Goal: Communication & Community: Answer question/provide support

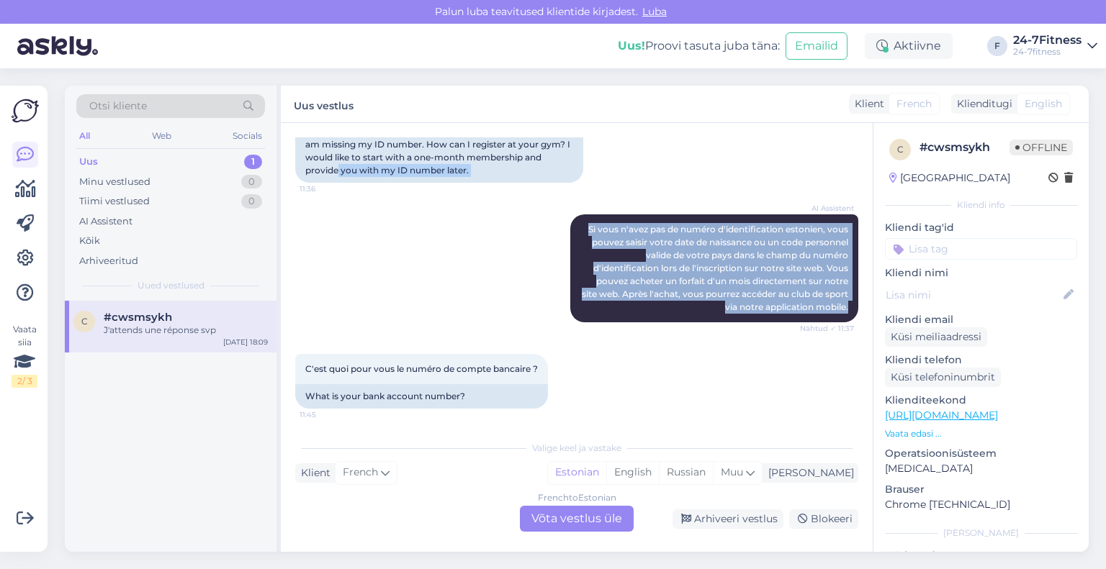
scroll to position [355, 0]
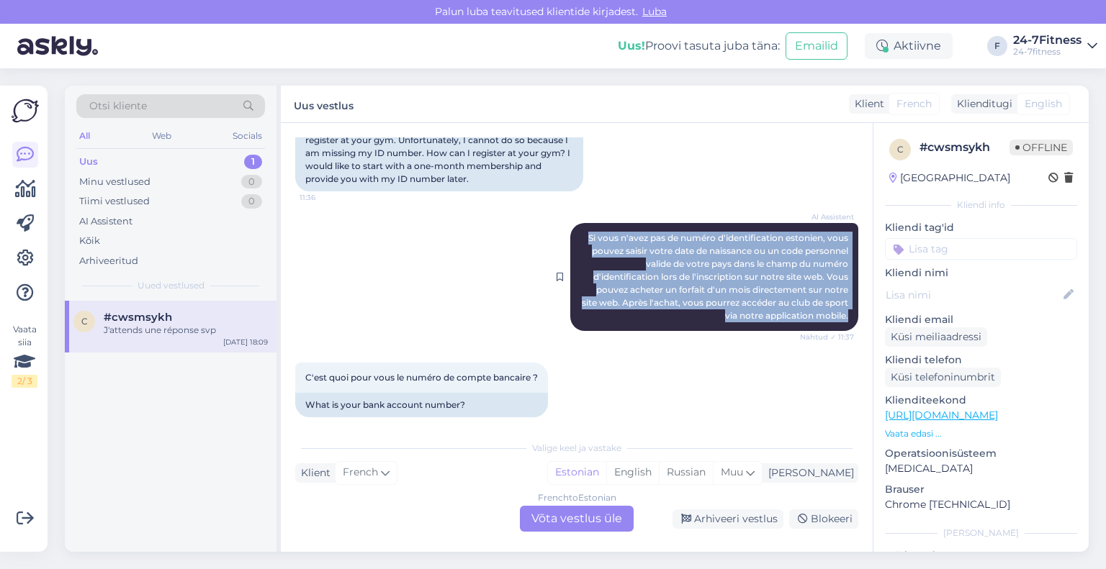
drag, startPoint x: 833, startPoint y: 226, endPoint x: 565, endPoint y: 216, distance: 268.7
click at [570, 223] on div "AI Assistent Si vous n'avez pas de numéro d'identification estonien, vous pouve…" at bounding box center [714, 277] width 288 height 108
copy span "Si vous n'avez pas de numéro d'identification estonien, vous pouvez saisir votr…"
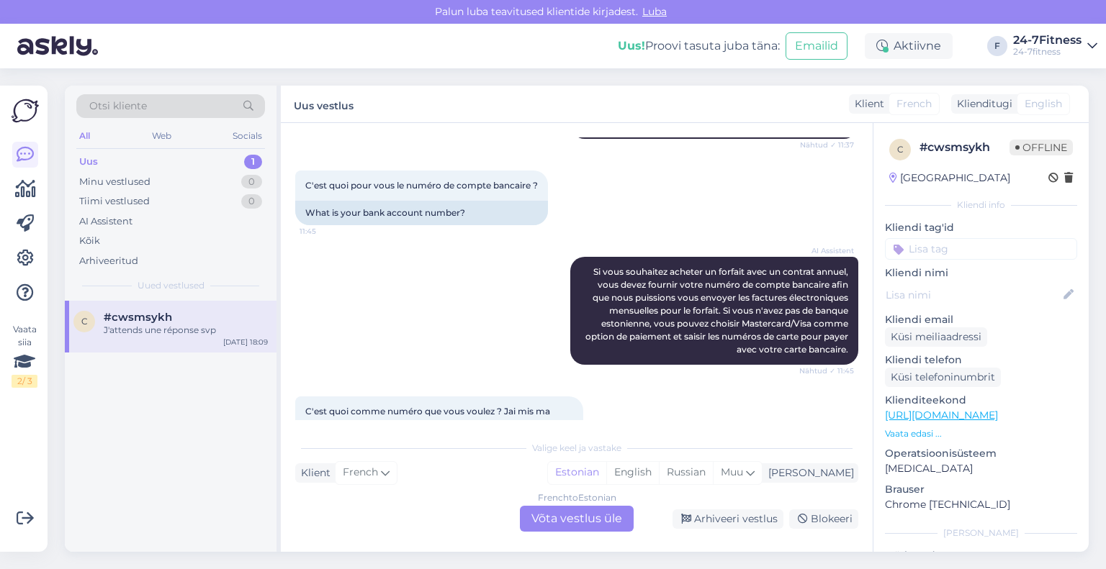
scroll to position [571, 0]
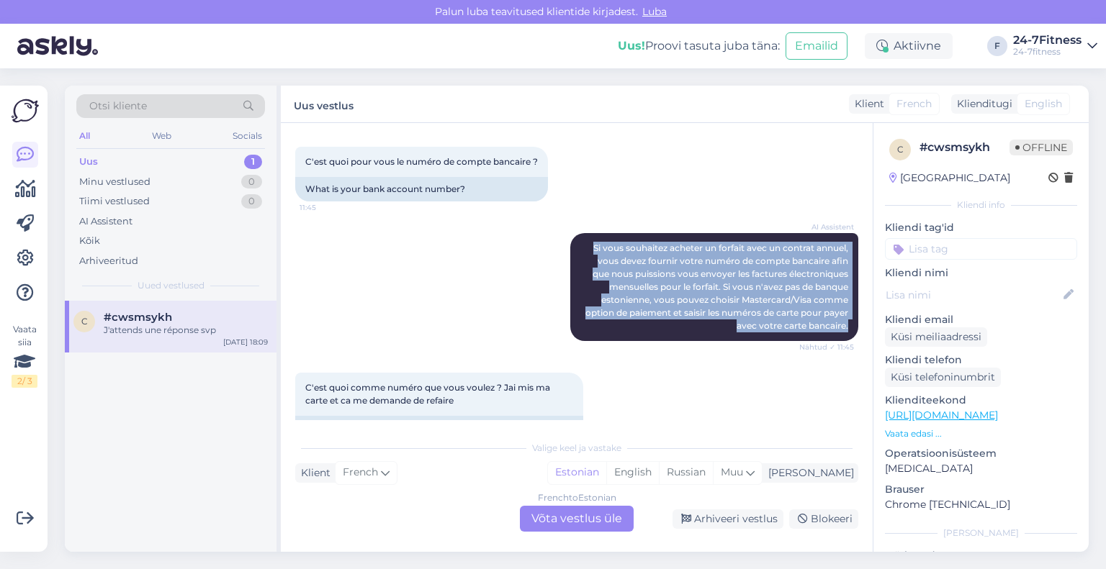
drag, startPoint x: 836, startPoint y: 314, endPoint x: 535, endPoint y: 227, distance: 313.9
click at [535, 227] on div "AI Assistent Si vous souhaitez acheter un forfait avec un contrat annuel, vous …" at bounding box center [576, 287] width 563 height 140
copy span "Si vous souhaitez acheter un forfait avec un contrat annuel, vous devez fournir…"
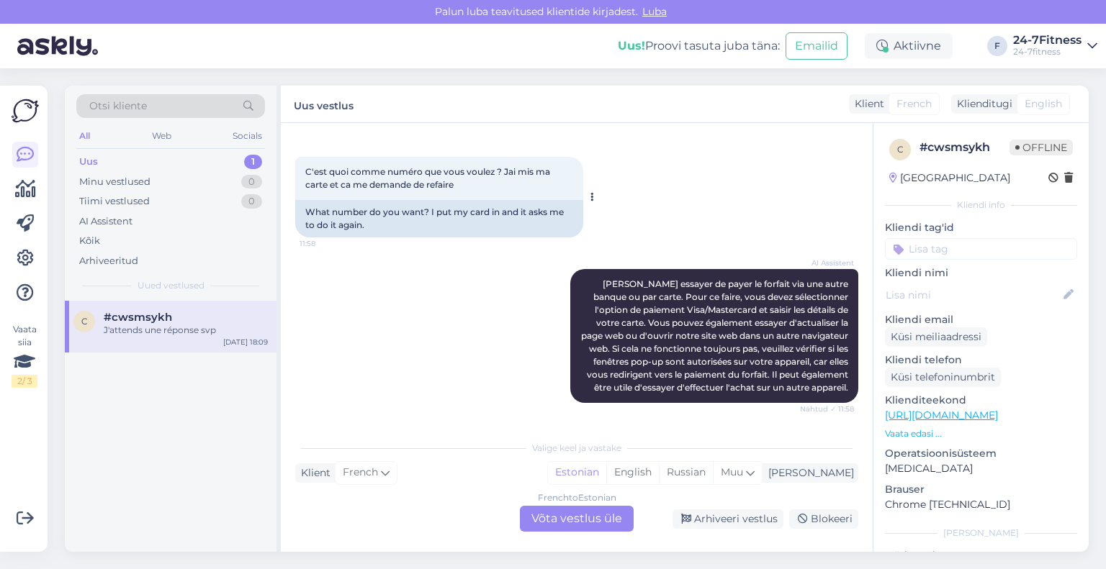
scroll to position [859, 0]
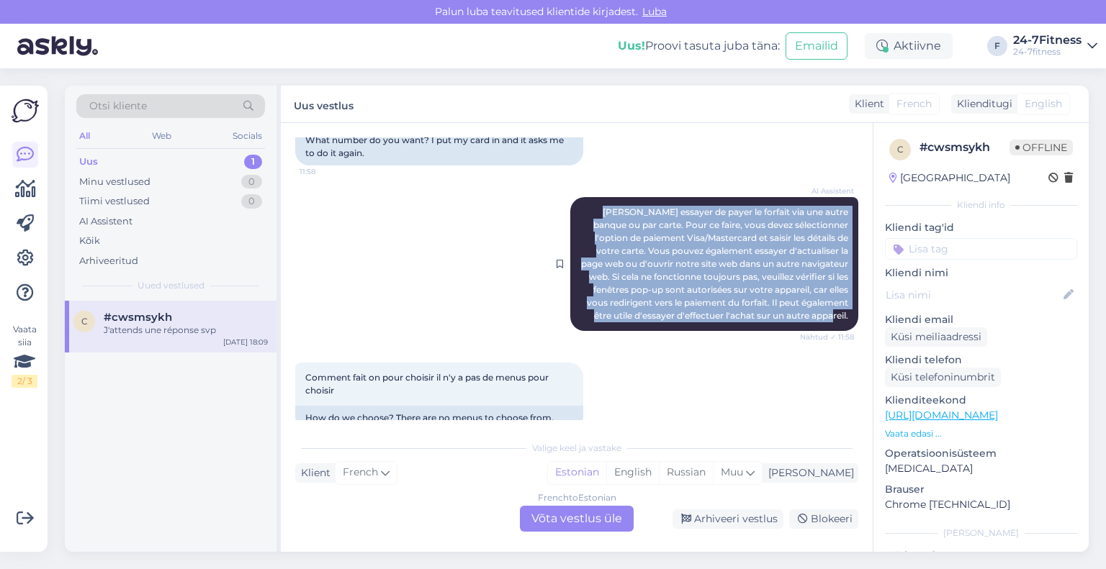
drag, startPoint x: 839, startPoint y: 298, endPoint x: 570, endPoint y: 202, distance: 285.9
click at [570, 202] on div "AI Assistent [PERSON_NAME] essayer de payer le forfait via une autre banque ou …" at bounding box center [714, 264] width 288 height 134
copy span "[PERSON_NAME] essayer de payer le forfait via une autre banque ou par carte. Po…"
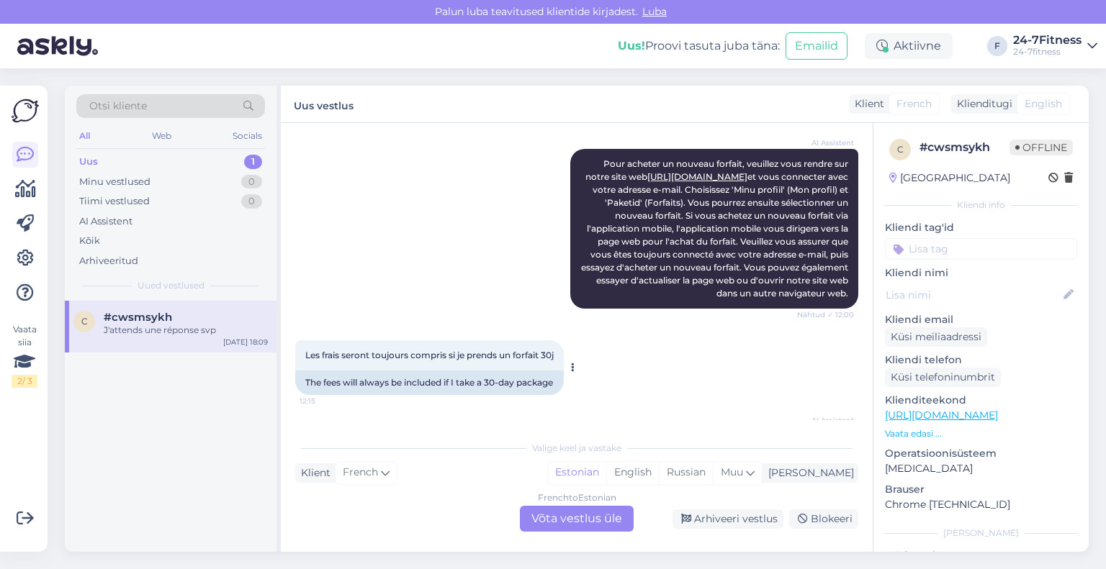
scroll to position [1147, 0]
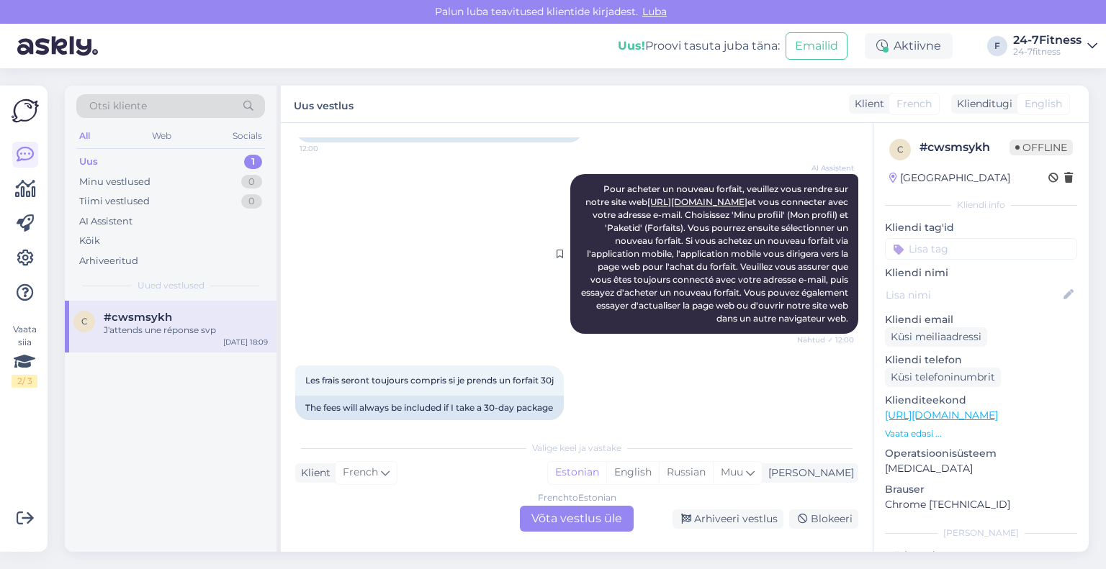
drag, startPoint x: 836, startPoint y: 305, endPoint x: 567, endPoint y: 175, distance: 299.0
click at [570, 175] on div "AI Assistent Pour acheter un nouveau forfait, veuillez vous rendre sur notre si…" at bounding box center [714, 254] width 288 height 160
copy span "Pour acheter un nouveau forfait, veuillez vous rendre sur notre site web [URL][…"
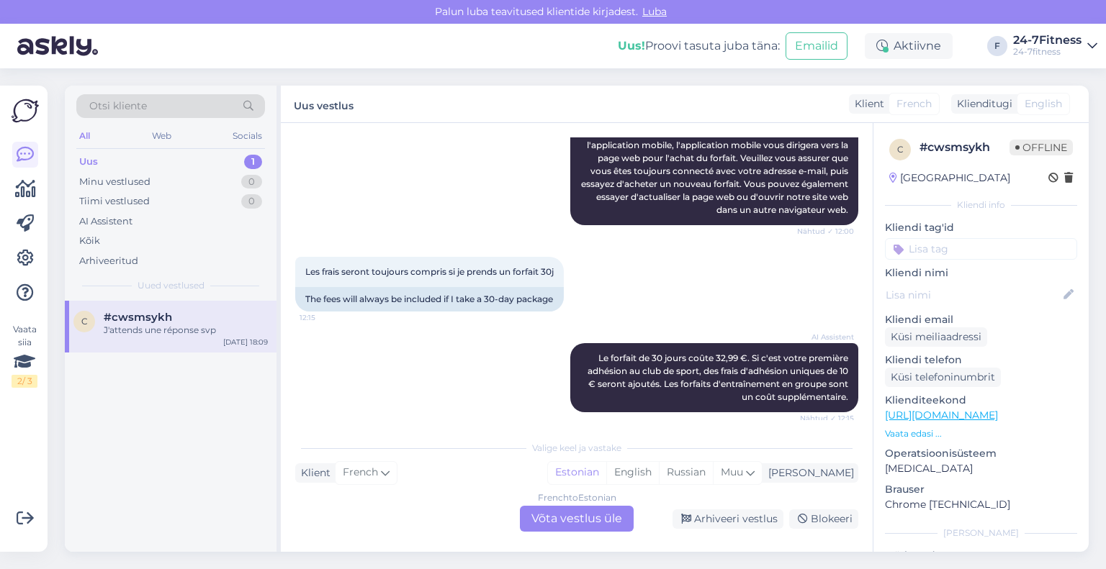
scroll to position [1290, 0]
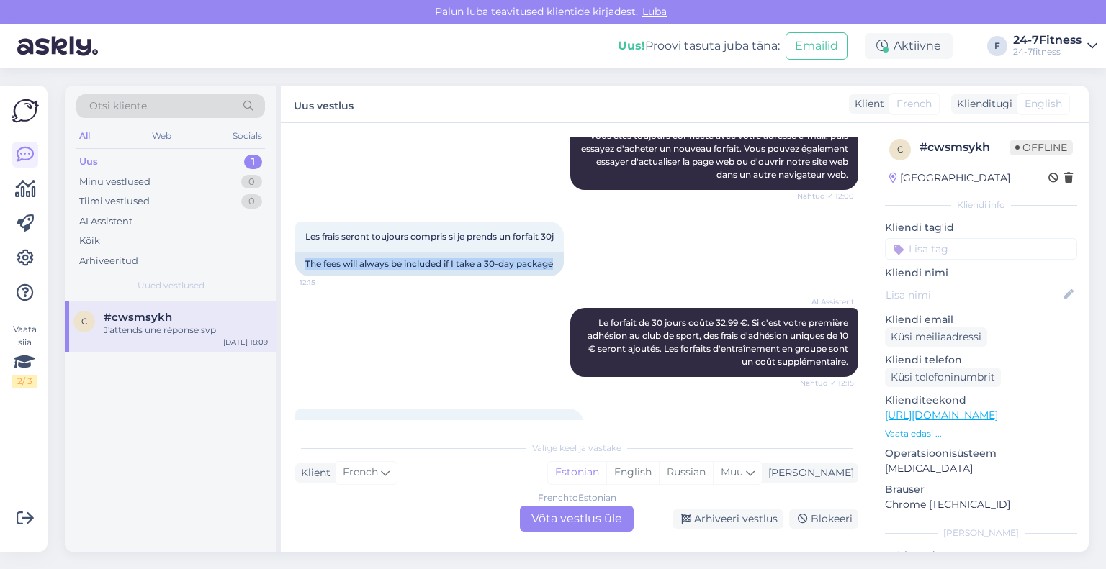
drag, startPoint x: 559, startPoint y: 250, endPoint x: 294, endPoint y: 256, distance: 264.9
click at [295, 256] on div "Les frais seront toujours compris si je prends un forfait 30j 12:15 The fees wi…" at bounding box center [576, 249] width 563 height 86
copy div "The fees will always be included if I take a 30-day package"
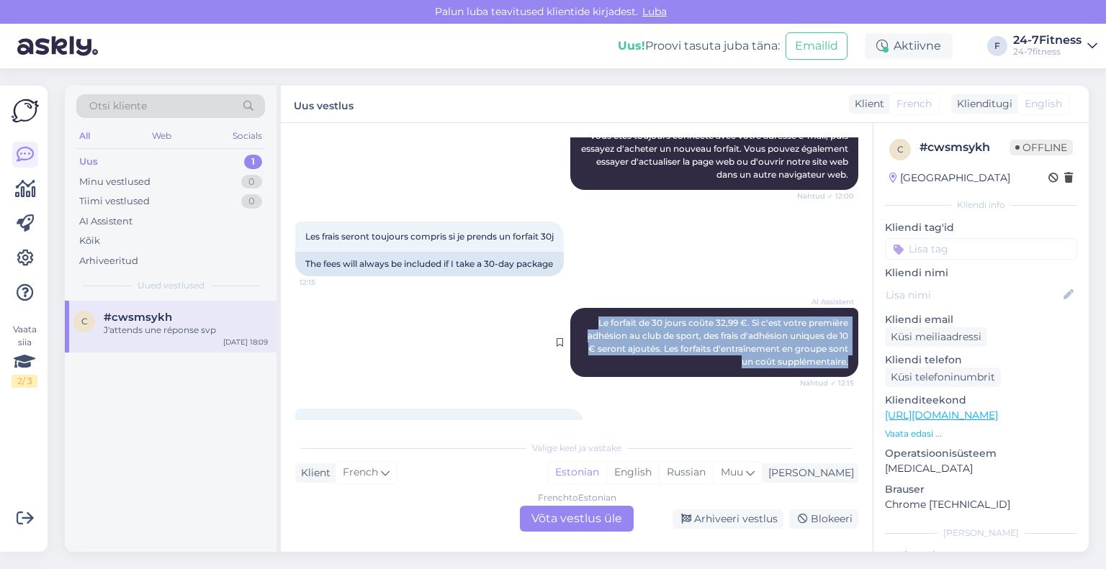
drag, startPoint x: 841, startPoint y: 348, endPoint x: 579, endPoint y: 298, distance: 266.6
click at [579, 308] on div "AI Assistent Le forfait de 30 jours coûte 32,99 €. Si c'est votre première adhé…" at bounding box center [714, 342] width 288 height 69
copy span "Le forfait de 30 jours coûte 32,99 €. Si c'est votre première adhésion au club …"
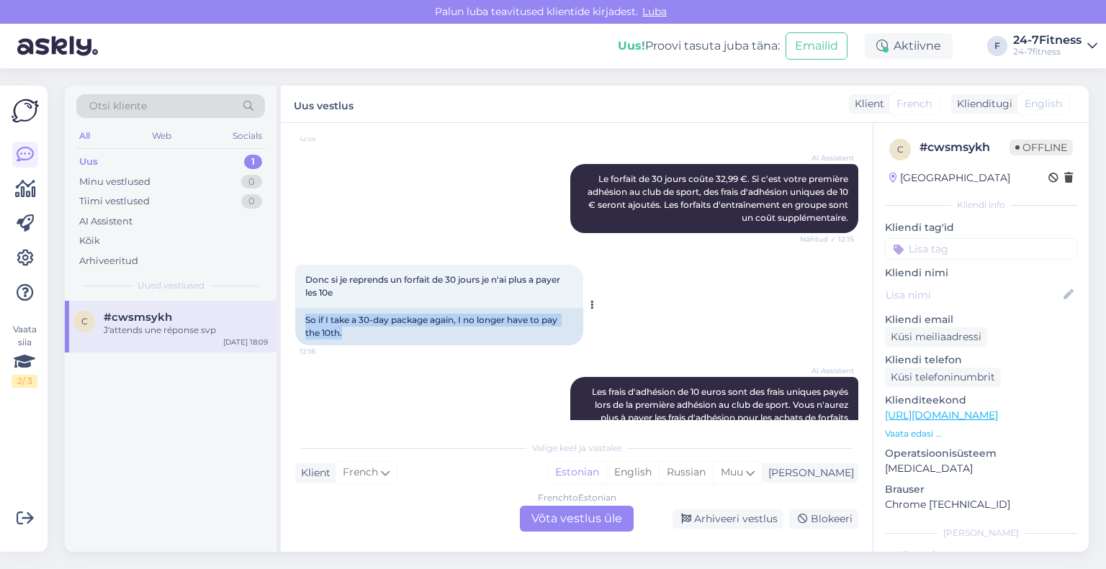
drag, startPoint x: 403, startPoint y: 321, endPoint x: 302, endPoint y: 312, distance: 101.9
click at [302, 312] on div "So if I take a 30-day package again, I no longer have to pay the 10th." at bounding box center [439, 326] width 288 height 37
copy div "So if I take a 30-day package again, I no longer have to pay the 10th."
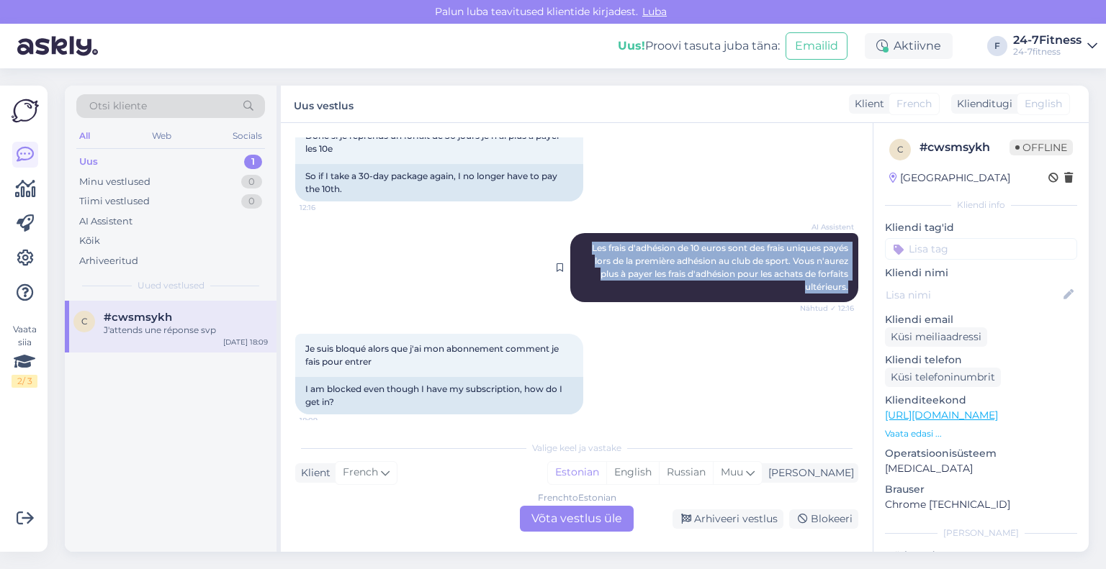
drag, startPoint x: 838, startPoint y: 273, endPoint x: 570, endPoint y: 228, distance: 271.4
click at [570, 233] on div "AI Assistent Les frais d'adhésion de 10 euros sont des frais uniques payés lors…" at bounding box center [714, 267] width 288 height 69
copy span "Les frais d'adhésion de 10 euros sont des frais uniques payés lors de la premiè…"
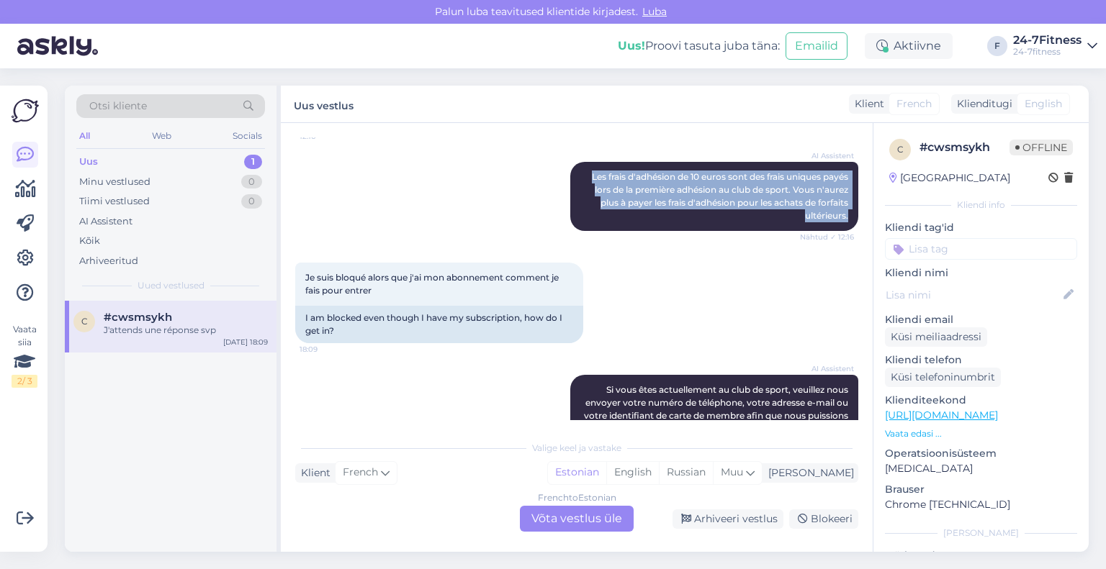
scroll to position [1650, 0]
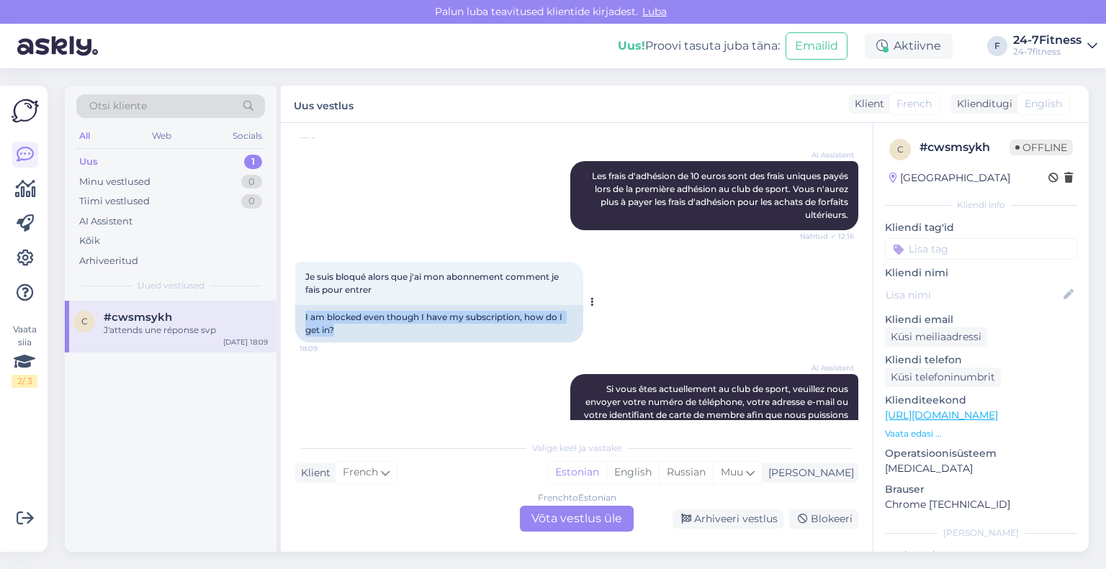
drag, startPoint x: 377, startPoint y: 316, endPoint x: 302, endPoint y: 308, distance: 75.3
click at [302, 308] on div "I am blocked even though I have my subscription, how do I get in?" at bounding box center [439, 323] width 288 height 37
copy div "I am blocked even though I have my subscription, how do I get in?"
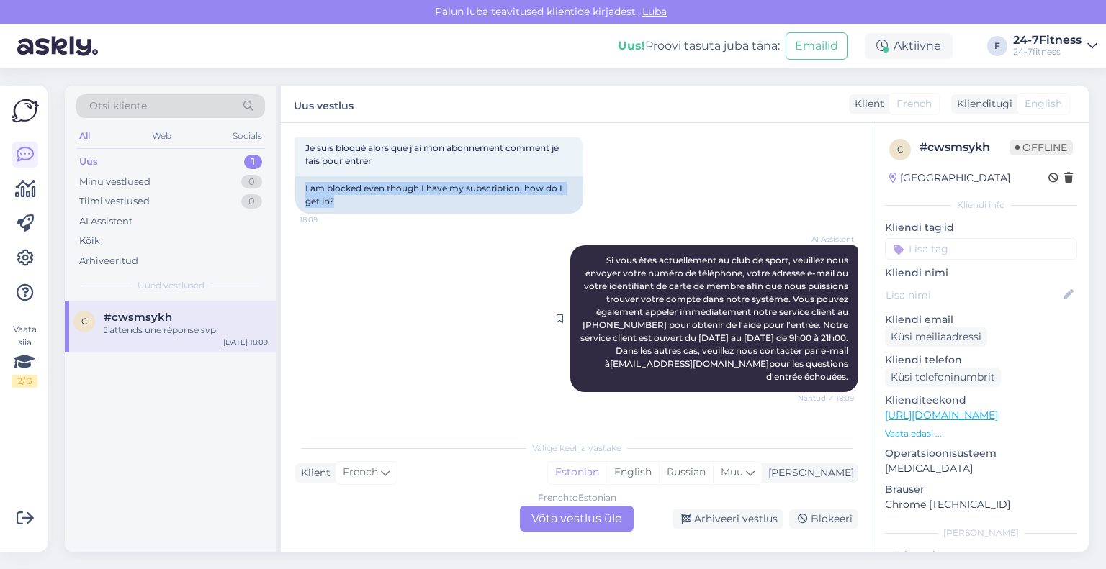
scroll to position [1794, 0]
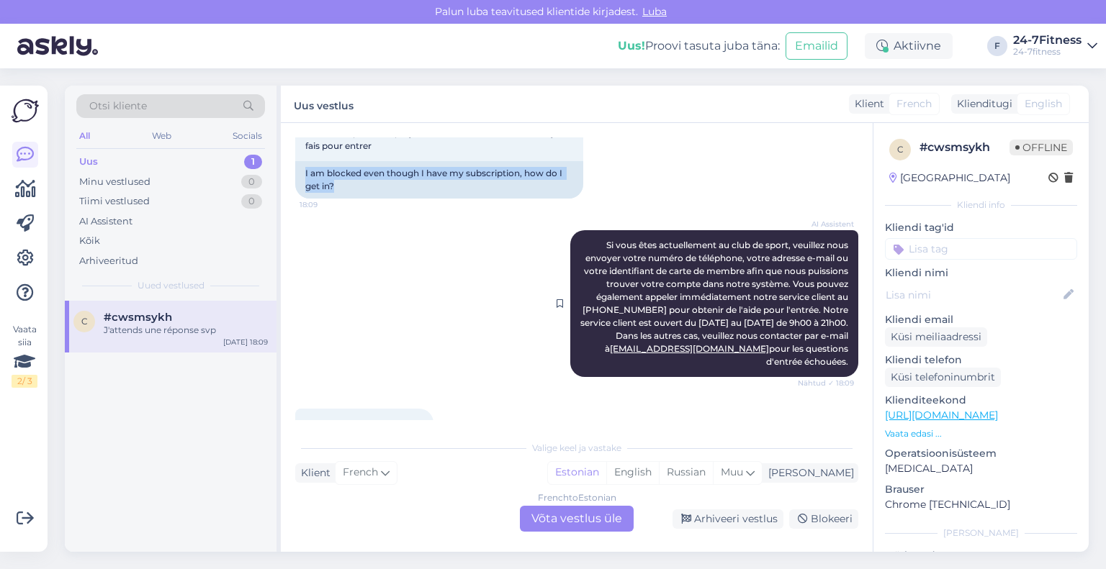
drag, startPoint x: 838, startPoint y: 350, endPoint x: 582, endPoint y: 233, distance: 281.5
click at [582, 233] on div "AI Assistent Si vous êtes actuellement au club de sport, veuillez nous envoyer …" at bounding box center [714, 303] width 288 height 147
copy span "Si vous êtes actuellement au club de sport, veuillez nous envoyer votre numéro …"
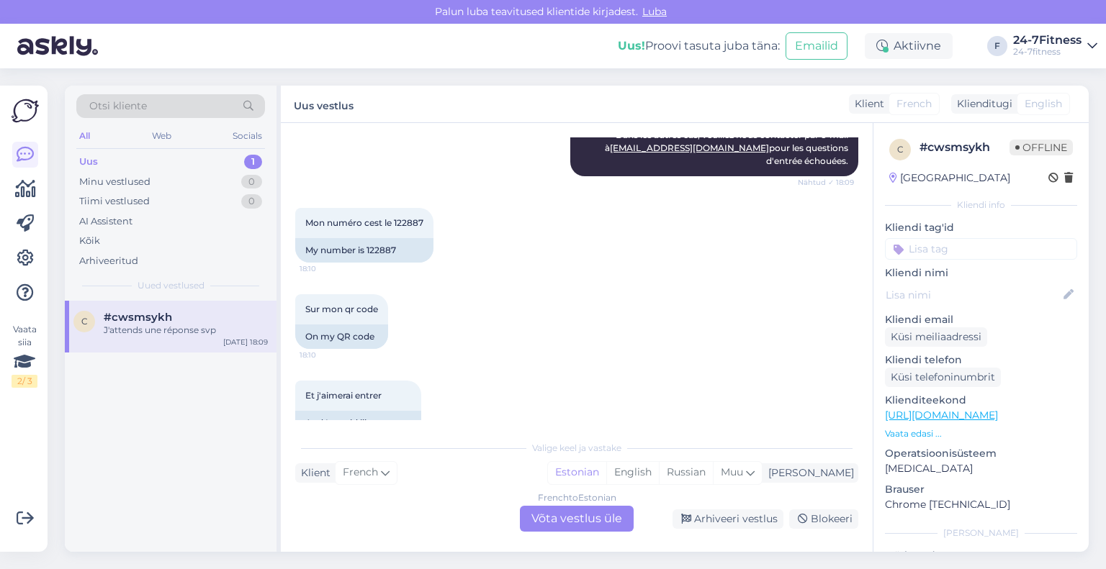
scroll to position [1969, 0]
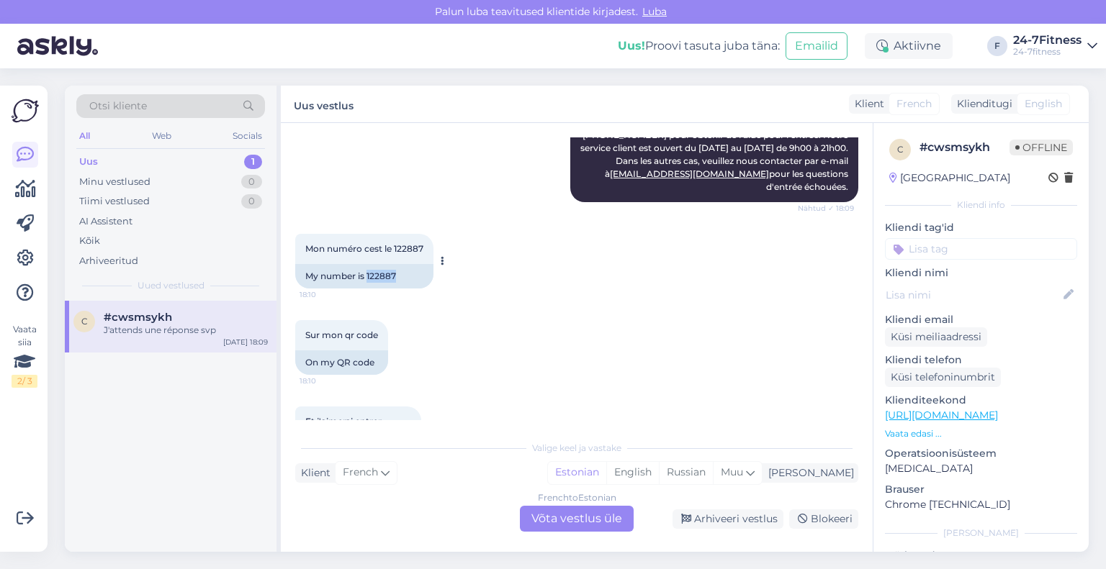
drag, startPoint x: 401, startPoint y: 264, endPoint x: 366, endPoint y: 261, distance: 34.7
click at [366, 264] on div "My number is 122887" at bounding box center [364, 276] width 138 height 24
click at [570, 518] on div "French to Estonian Võta vestlus üle" at bounding box center [577, 519] width 114 height 26
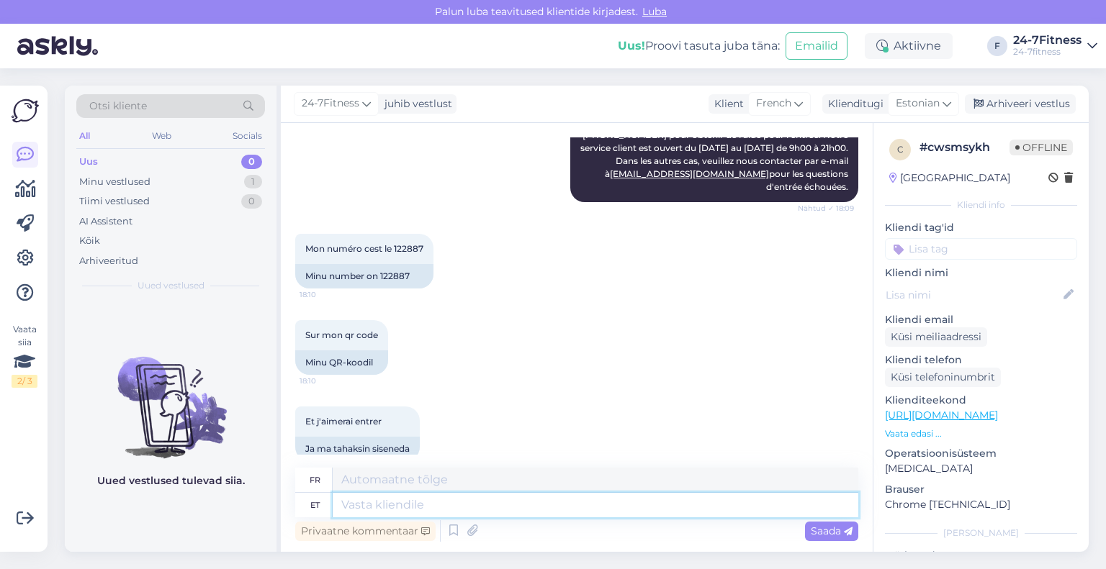
click at [512, 503] on textarea at bounding box center [595, 505] width 525 height 24
type textarea "M"
type textarea "Täname,"
type textarea "Merci,"
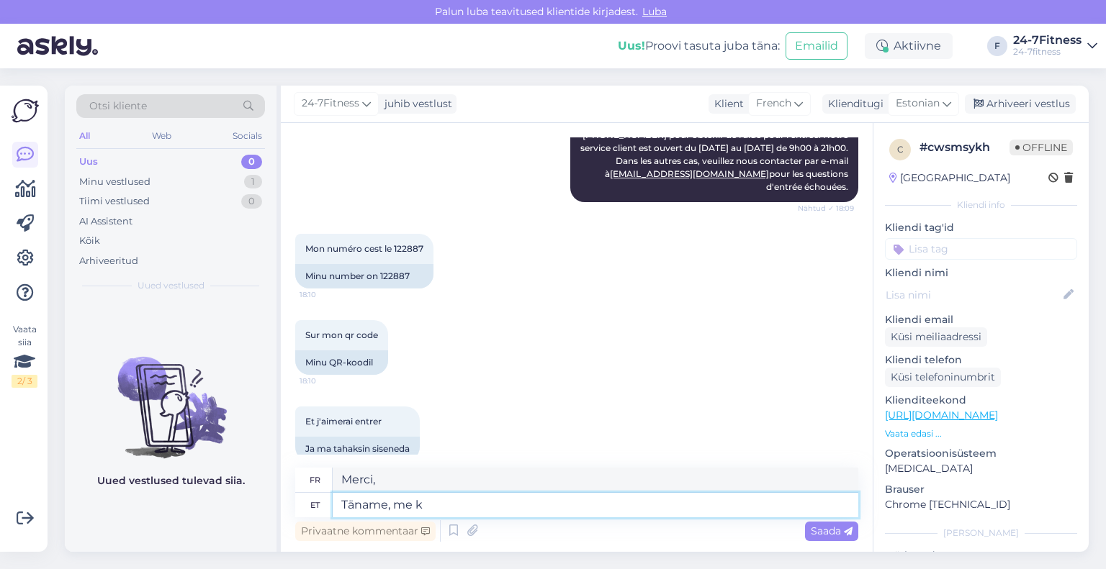
type textarea "Täname, me ko"
type textarea "Merci, nous"
type textarea "Täname, me kontrollime"
type textarea "Merci, nous allons vérifier."
type textarea "Täname, me kontrollime Teie an"
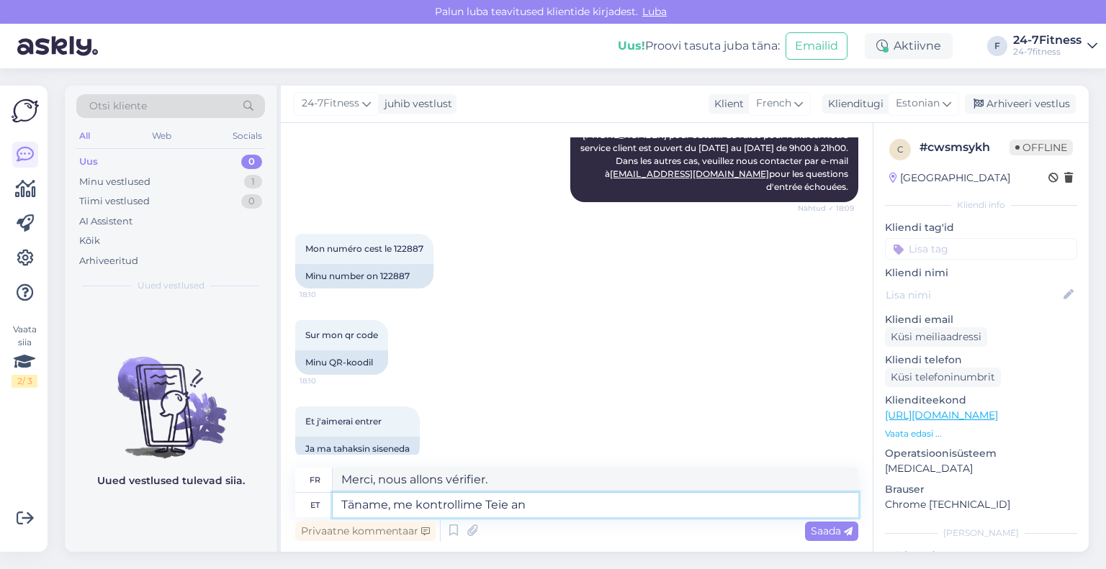
type textarea "Merci, nous allons vérifier votre"
type textarea "Täname, me kontrollime Teie andmeid"
type textarea "Merci, nous allons vérifier vos coordonnées."
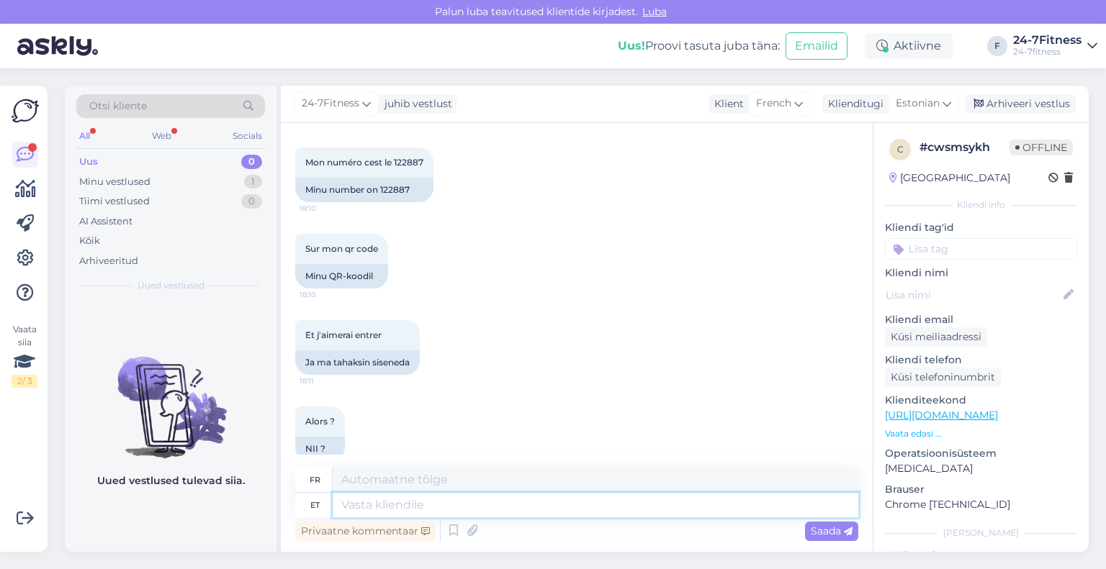
scroll to position [2021, 0]
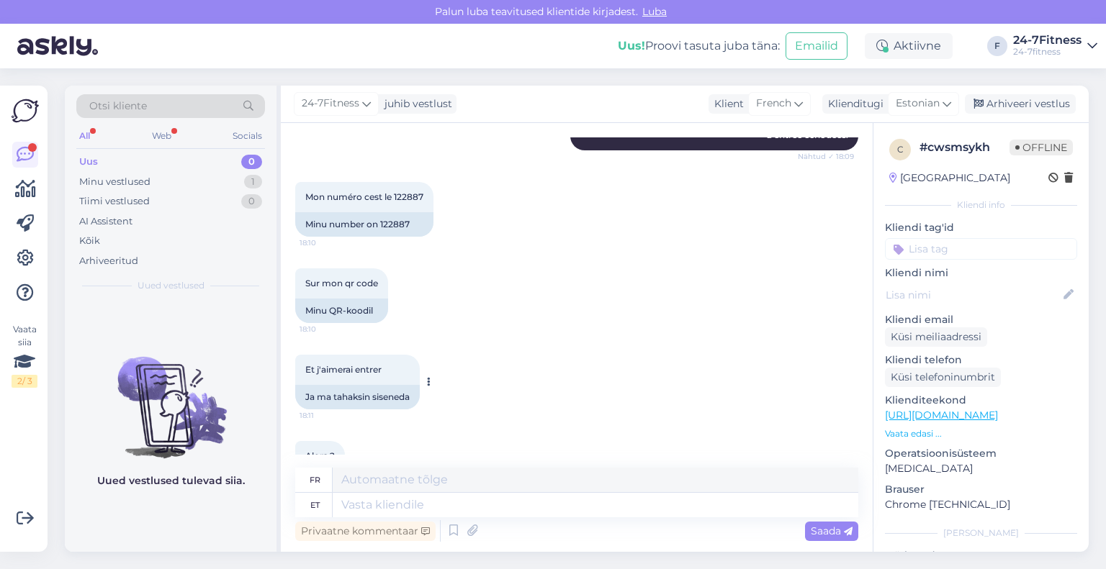
click at [343, 410] on span "18:11" at bounding box center [326, 415] width 54 height 11
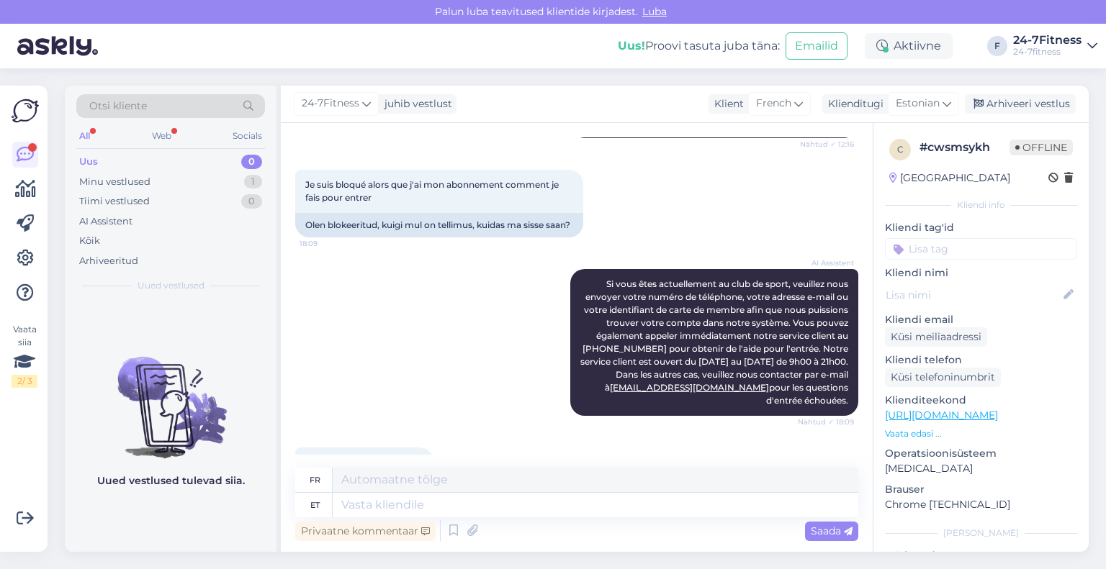
scroll to position [1733, 0]
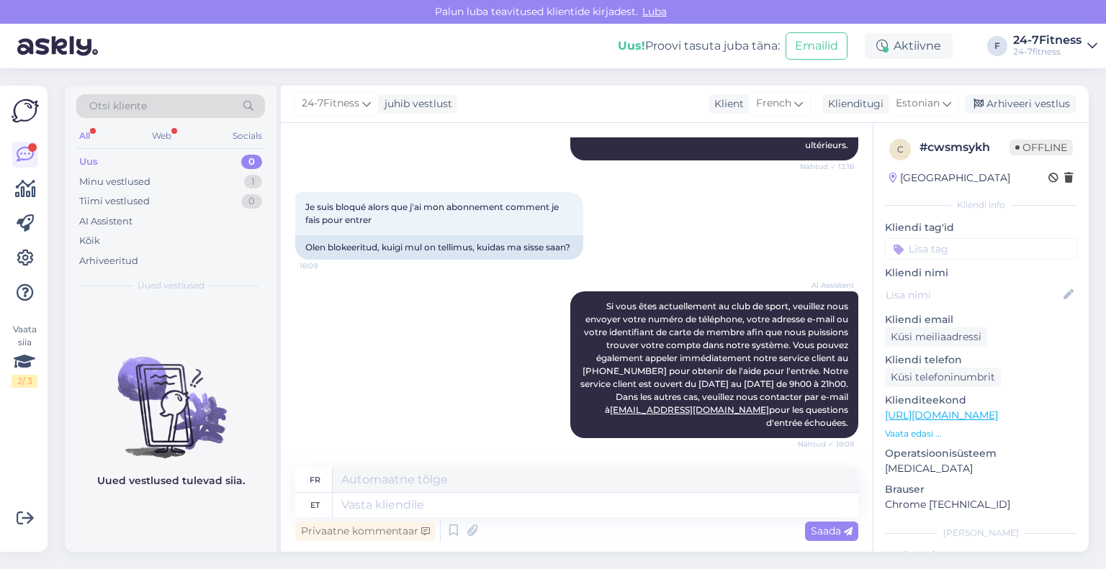
click at [335, 367] on div "AI Assistent Si vous êtes actuellement au club de sport, veuillez nous envoyer …" at bounding box center [576, 365] width 563 height 178
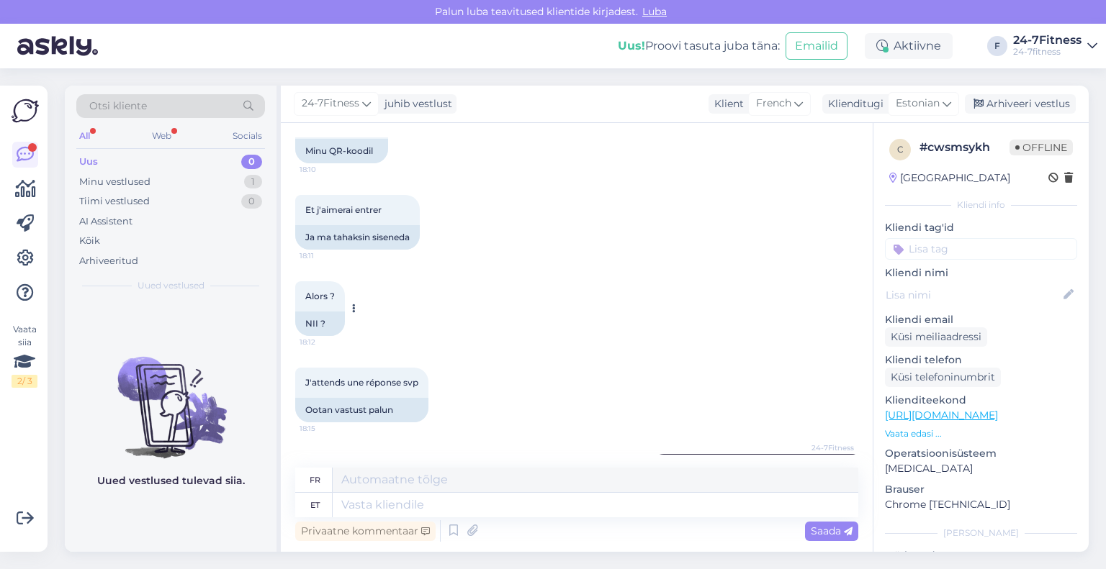
scroll to position [2237, 0]
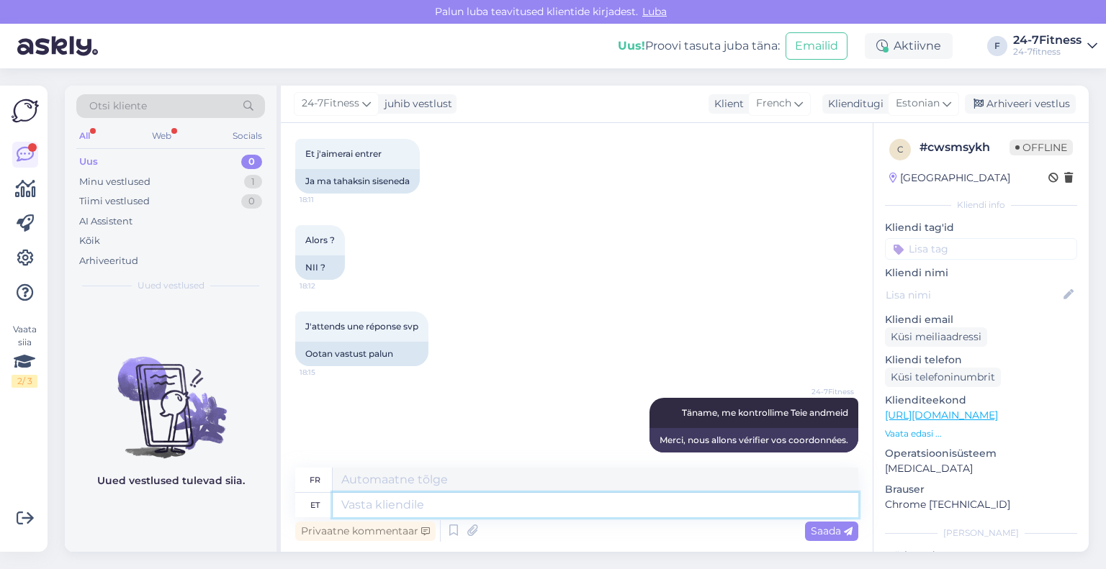
click at [434, 507] on textarea at bounding box center [595, 505] width 525 height 24
type textarea "Nägime, et"
type textarea "Nous avons vu que"
type textarea "Nägime, et Teil õnn"
type textarea "Nous avons vu que vous"
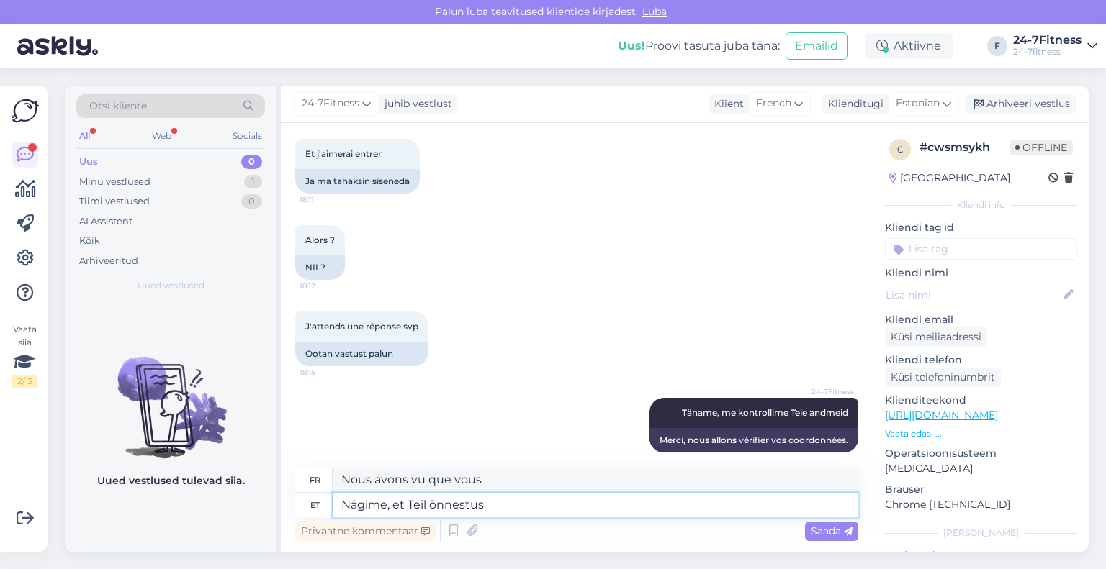
type textarea "Nägime, et Teil õnnestus"
type textarea "Nous avons vu que vous avez réussi."
type textarea "Nägime, et Teil õnnestus Tõnismäe spo"
type textarea "Nous avons vu que vous avez réussi à [GEOGRAPHIC_DATA]"
type textarea "Nägime, et Teil õnnestus Tõnismäe spordiklubisse sise"
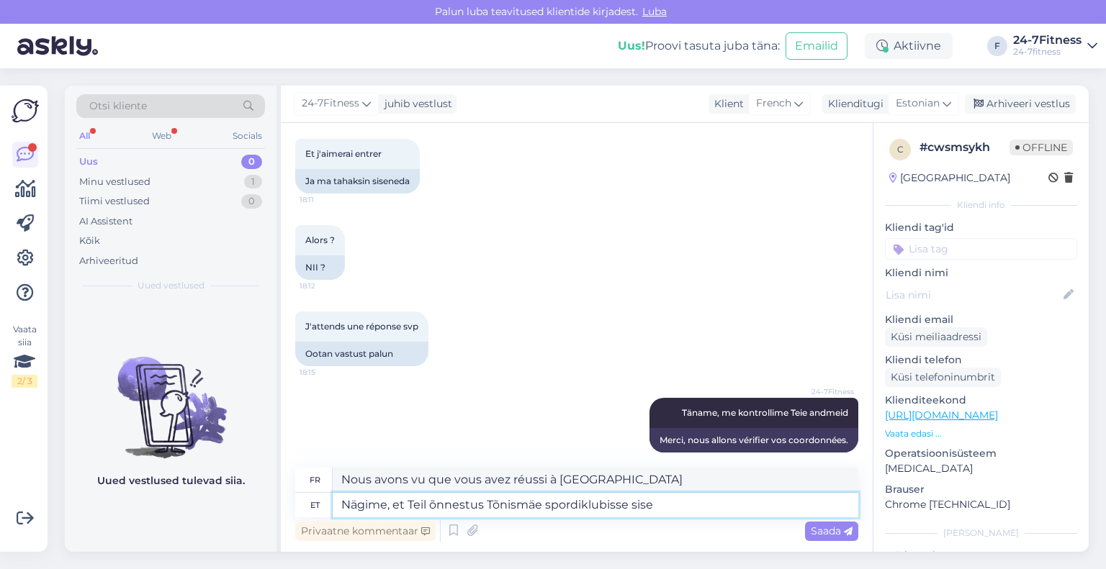
type textarea "Nous avons vu que vous avez réussi à entrer au Tõnismäe Sports Club."
type textarea "Nägime, et Teil õnnestus Tõnismäe spordiklubisse sisenemine"
type textarea "Nous avons vu que vous avez réussi à entrer au club de sport Tõnismäe."
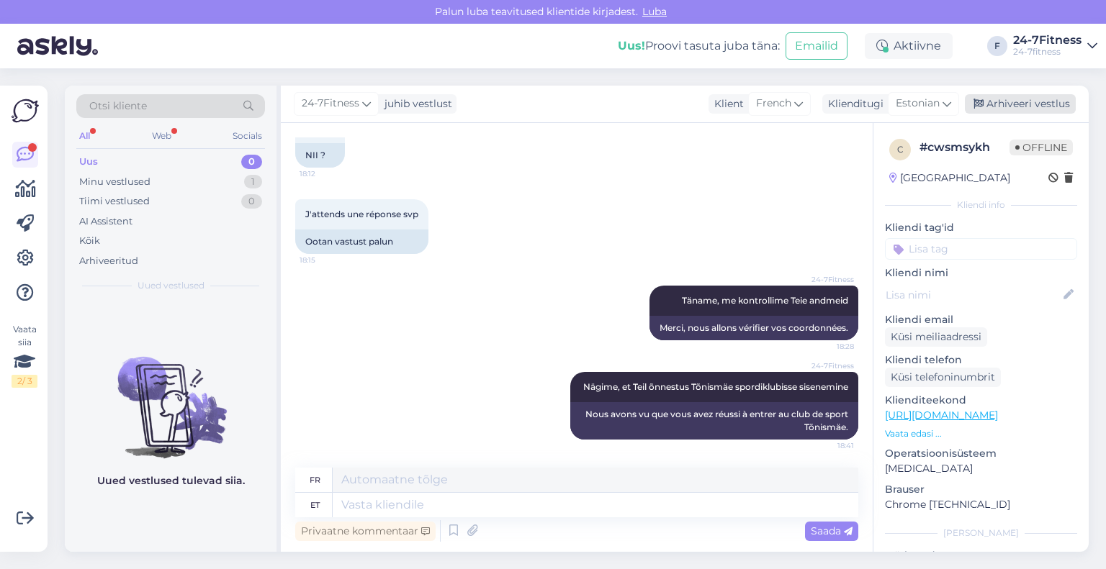
click at [1008, 99] on div "Arhiveeri vestlus" at bounding box center [1019, 103] width 111 height 19
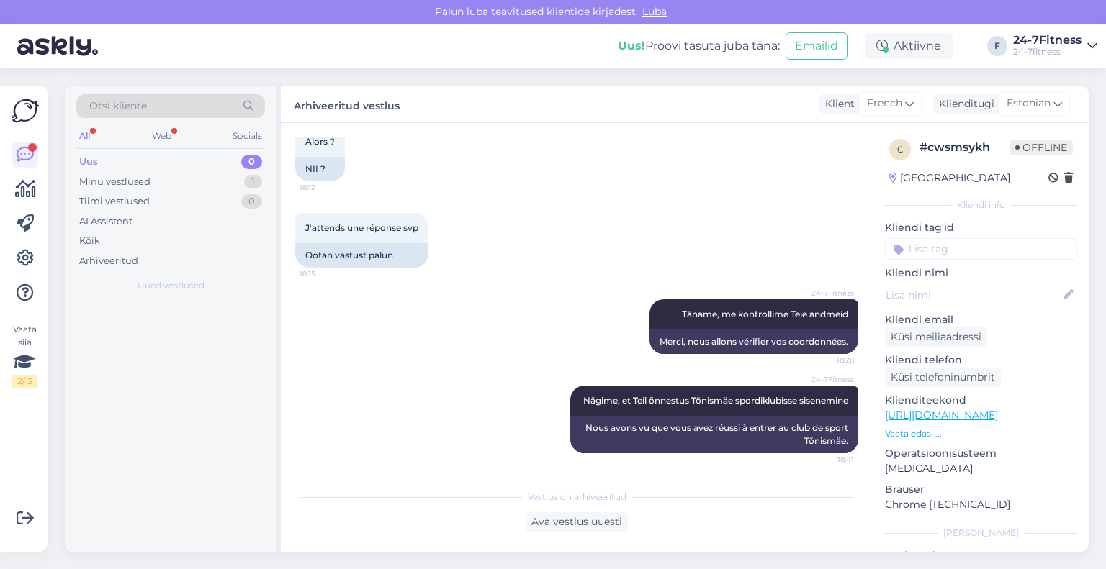
scroll to position [2335, 0]
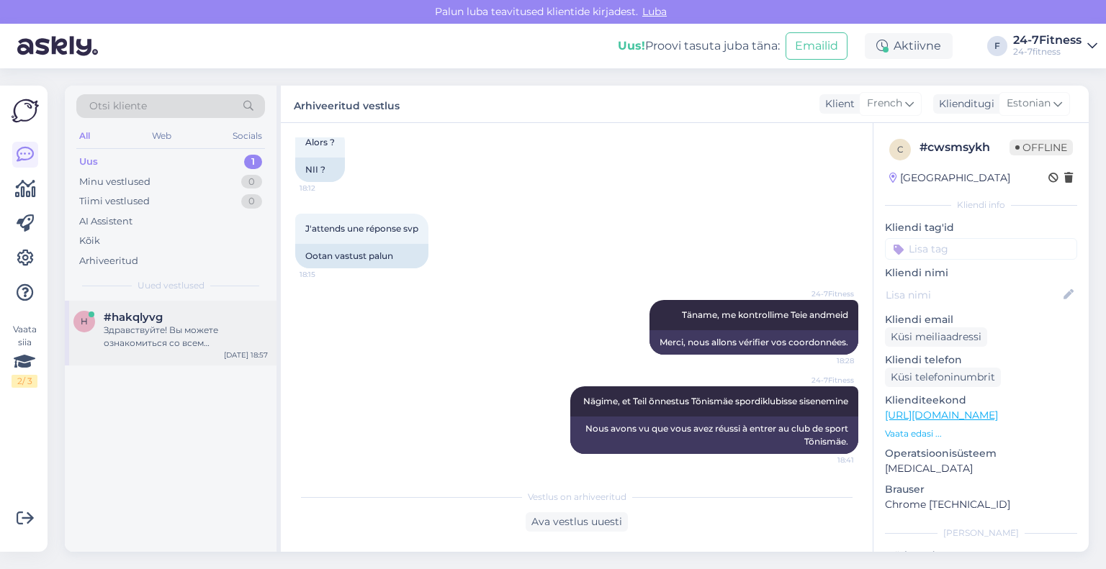
click at [163, 341] on div "Здравствуйте! Вы можете ознакомиться со всем оборудованием, доступным в наших с…" at bounding box center [186, 337] width 164 height 26
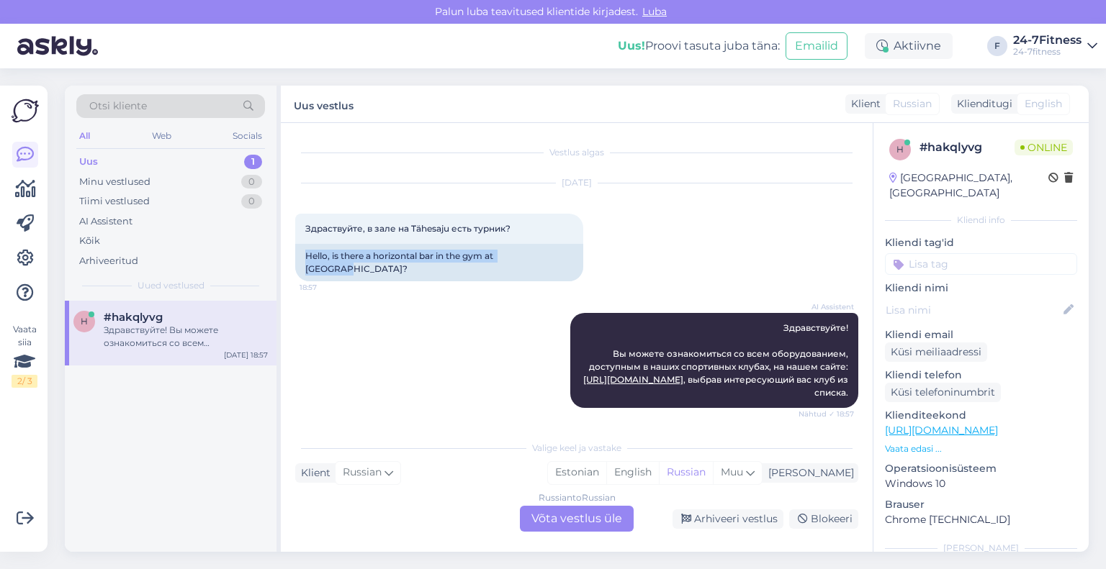
drag, startPoint x: 538, startPoint y: 253, endPoint x: 291, endPoint y: 273, distance: 248.4
click at [291, 273] on div "Vestlus algas [DATE] Здраствуйте, в зале на Tähesaju есть турник? 18:57 Hello, …" at bounding box center [577, 337] width 592 height 429
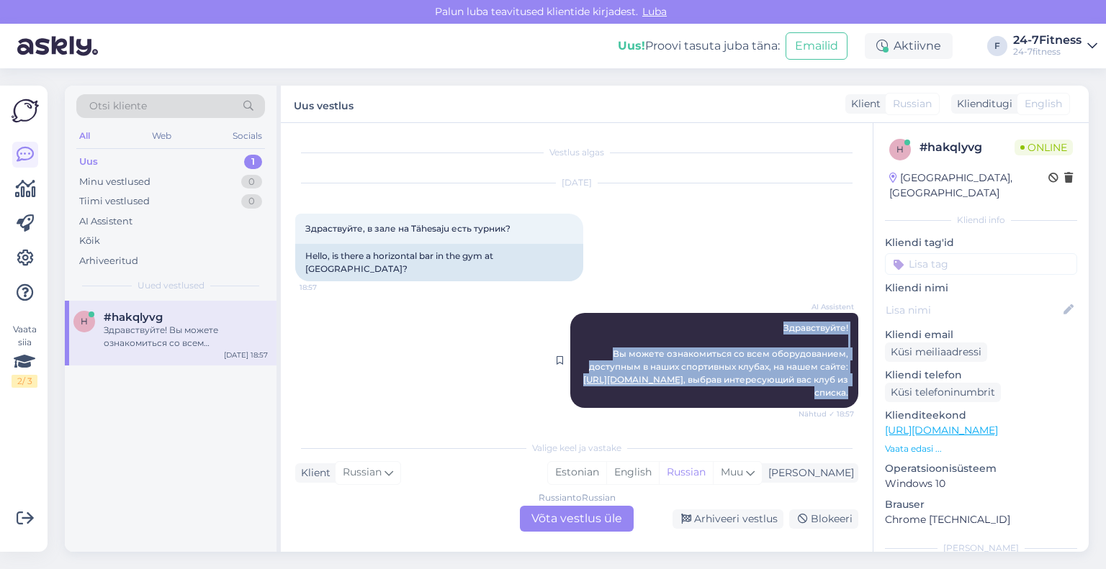
drag, startPoint x: 849, startPoint y: 376, endPoint x: 755, endPoint y: 316, distance: 112.0
click at [755, 316] on div "AI Assistent Здравствуйте! Вы можете ознакомиться со всем оборудованием, доступ…" at bounding box center [714, 360] width 288 height 95
click at [707, 525] on div "Arhiveeri vestlus" at bounding box center [727, 519] width 111 height 19
